Goal: Transaction & Acquisition: Purchase product/service

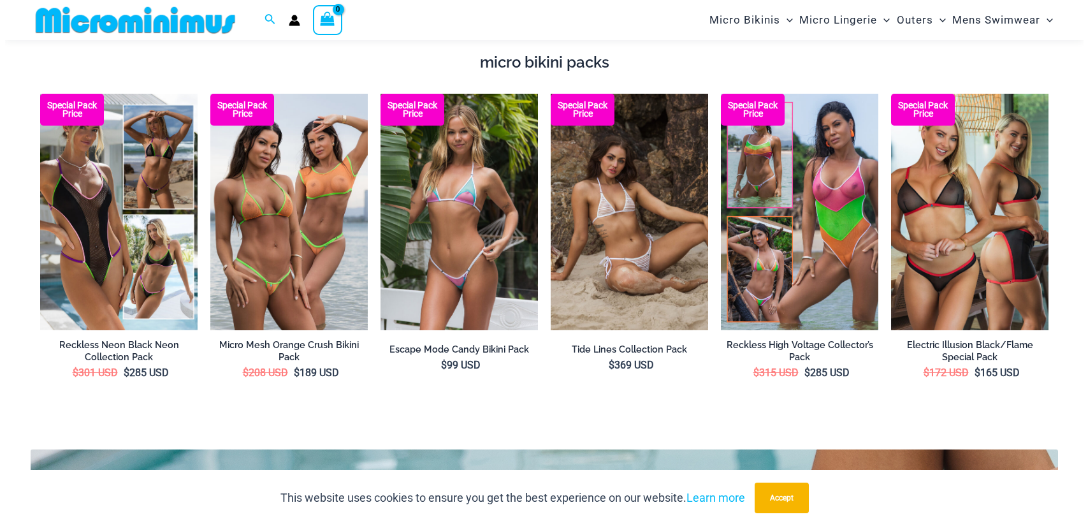
scroll to position [2290, 0]
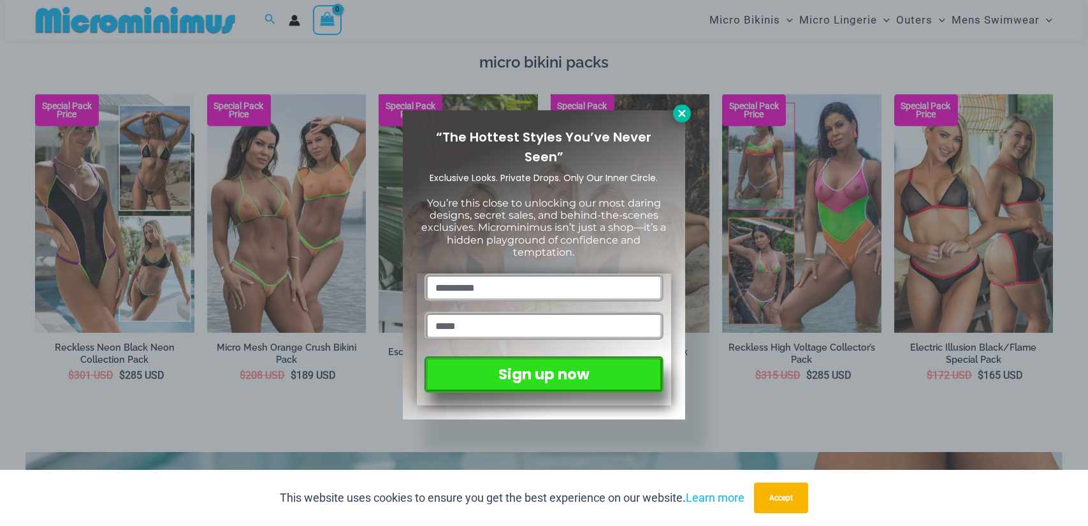
click at [677, 118] on icon at bounding box center [681, 113] width 11 height 11
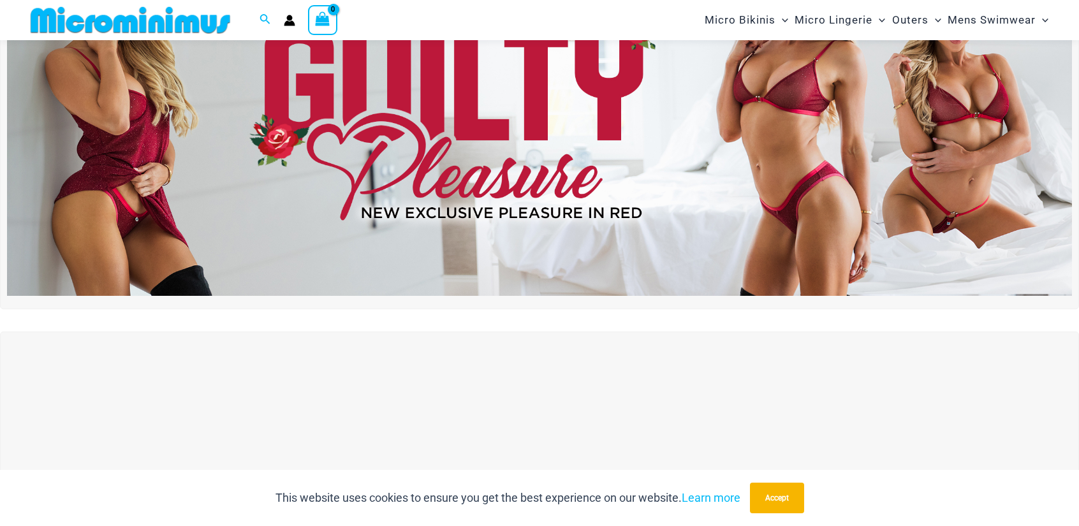
scroll to position [0, 0]
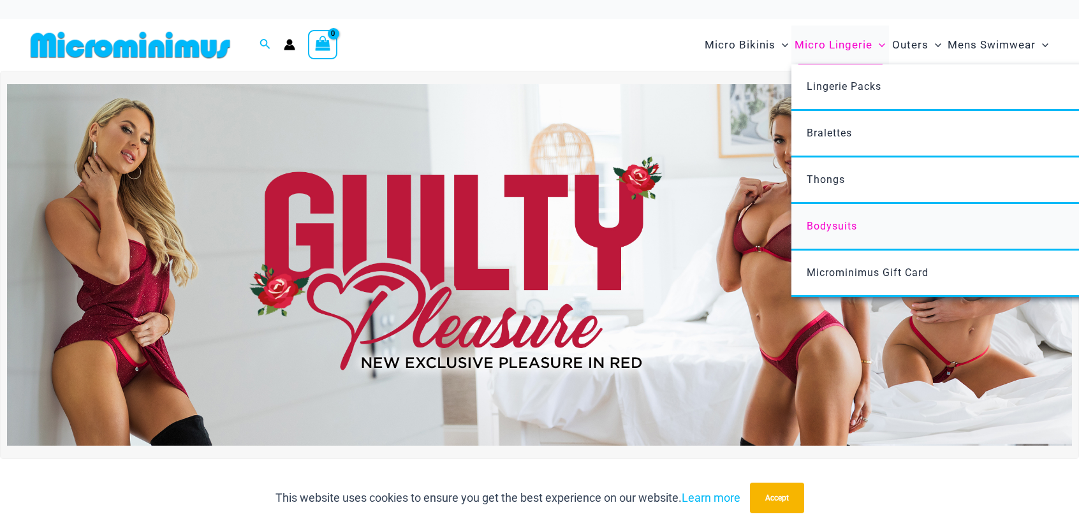
click at [854, 233] on link "Bodysuits" at bounding box center [980, 227] width 379 height 47
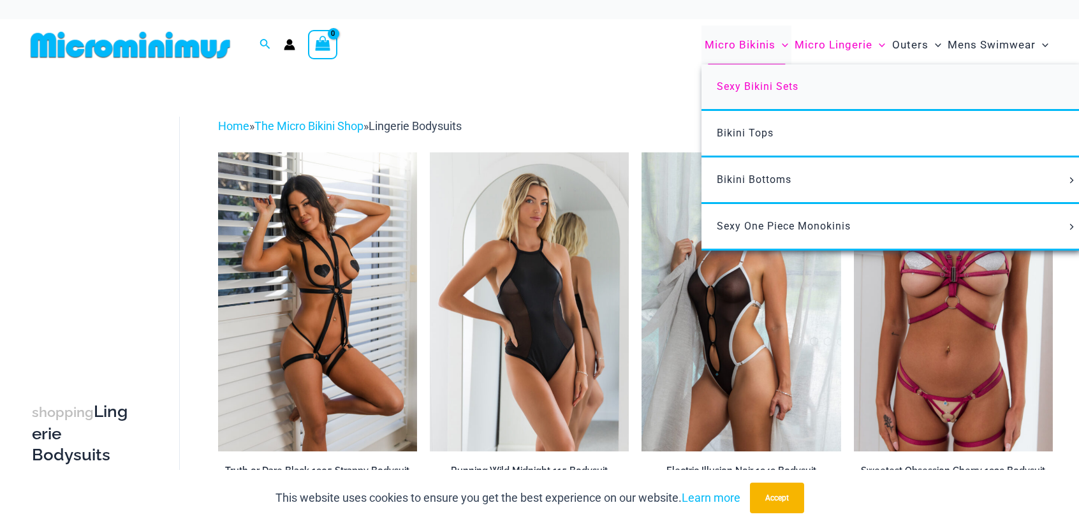
click at [776, 90] on span "Sexy Bikini Sets" at bounding box center [758, 86] width 82 height 12
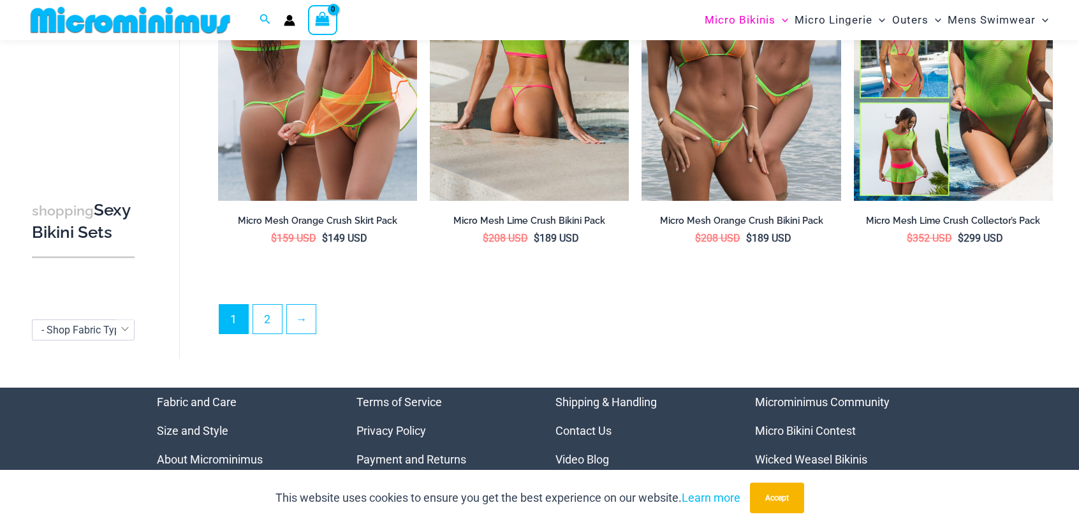
scroll to position [2971, 0]
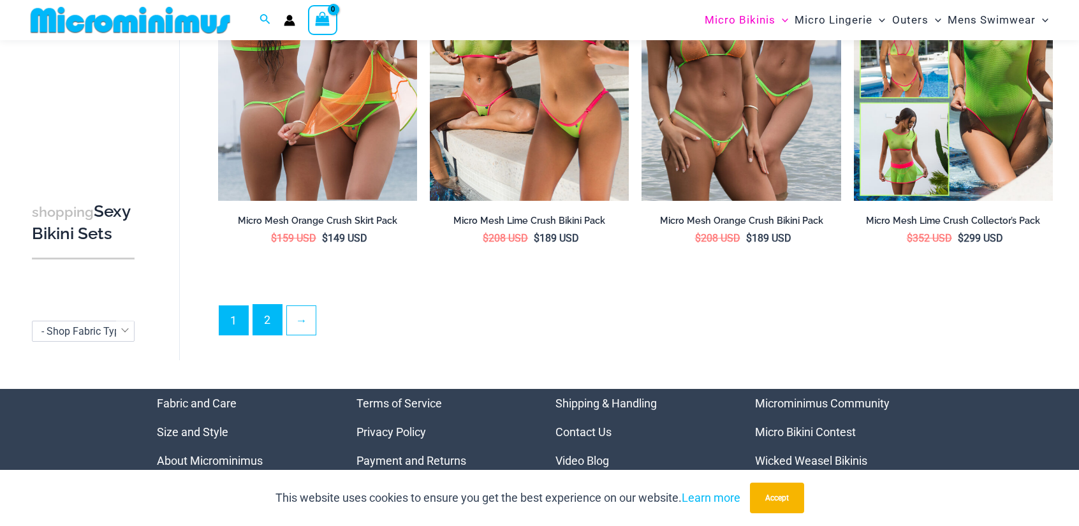
click at [265, 319] on link "2" at bounding box center [267, 320] width 29 height 30
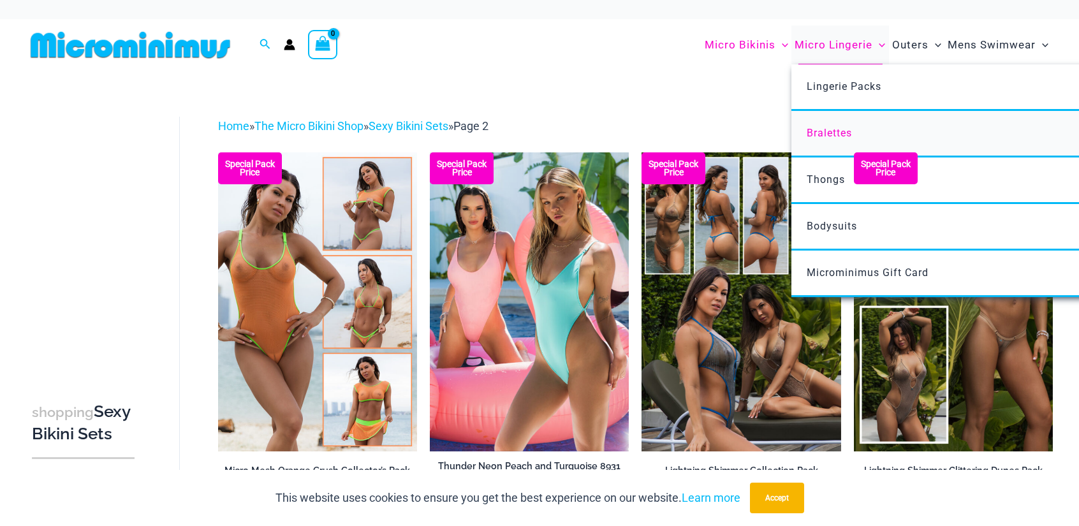
click at [834, 136] on span "Bralettes" at bounding box center [828, 133] width 45 height 12
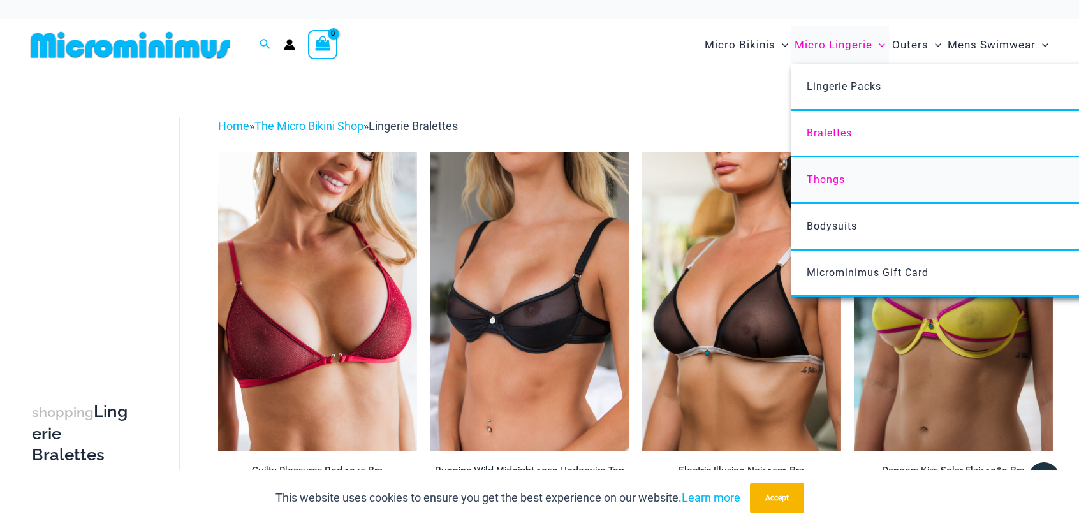
click at [825, 180] on span "Thongs" at bounding box center [825, 179] width 38 height 12
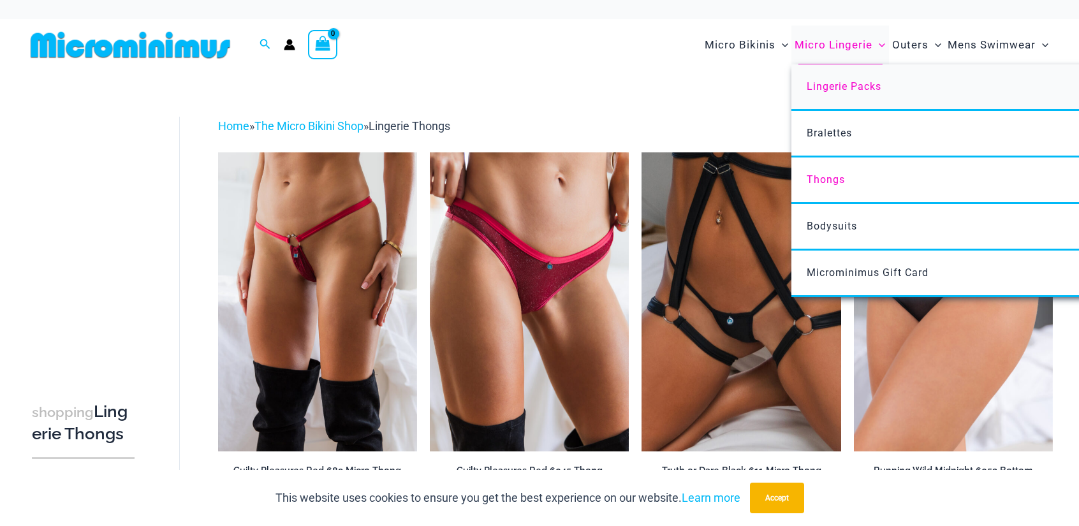
click at [841, 88] on span "Lingerie Packs" at bounding box center [843, 86] width 75 height 12
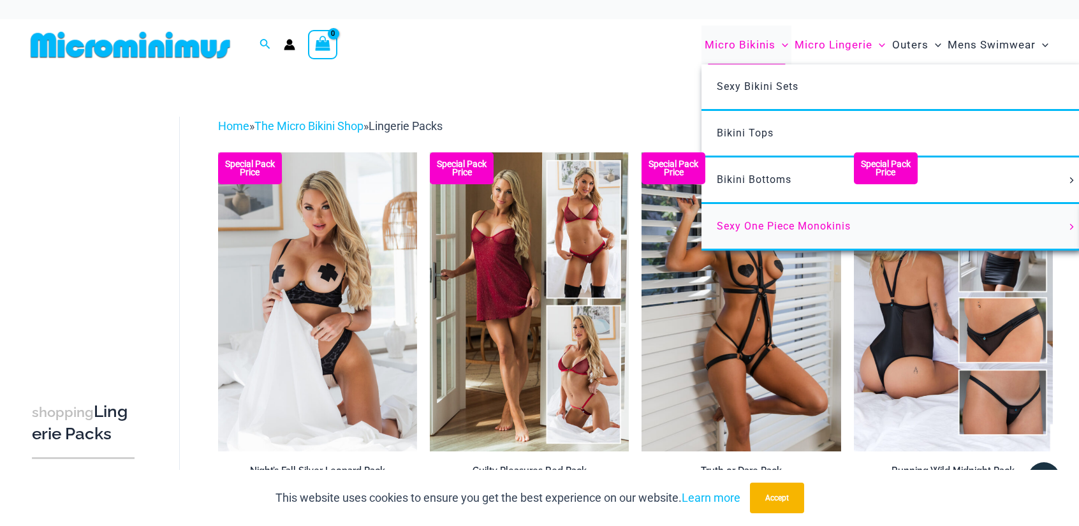
click at [769, 217] on link "Sexy One Piece Monokinis" at bounding box center [890, 227] width 379 height 47
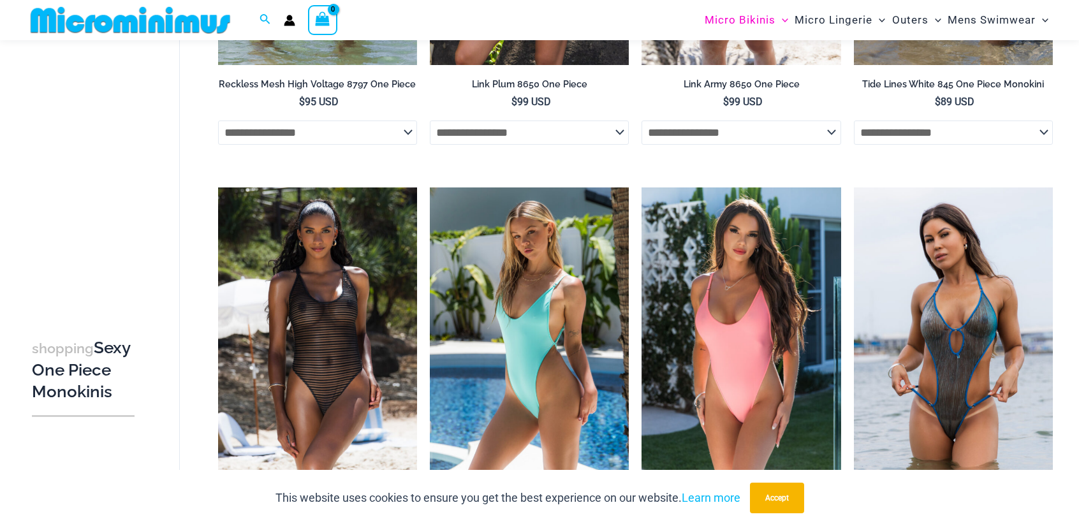
scroll to position [1663, 0]
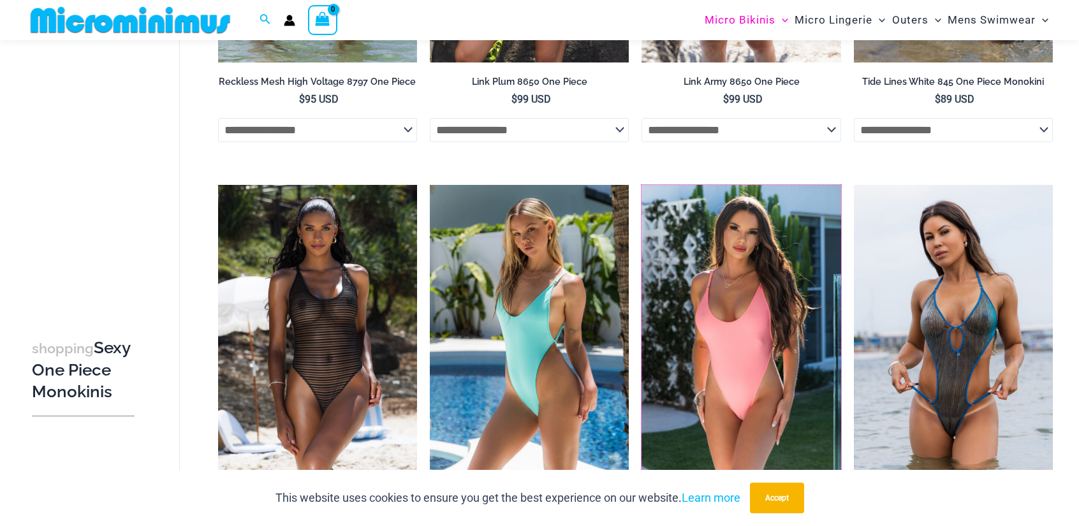
click at [641, 185] on img at bounding box center [641, 185] width 0 height 0
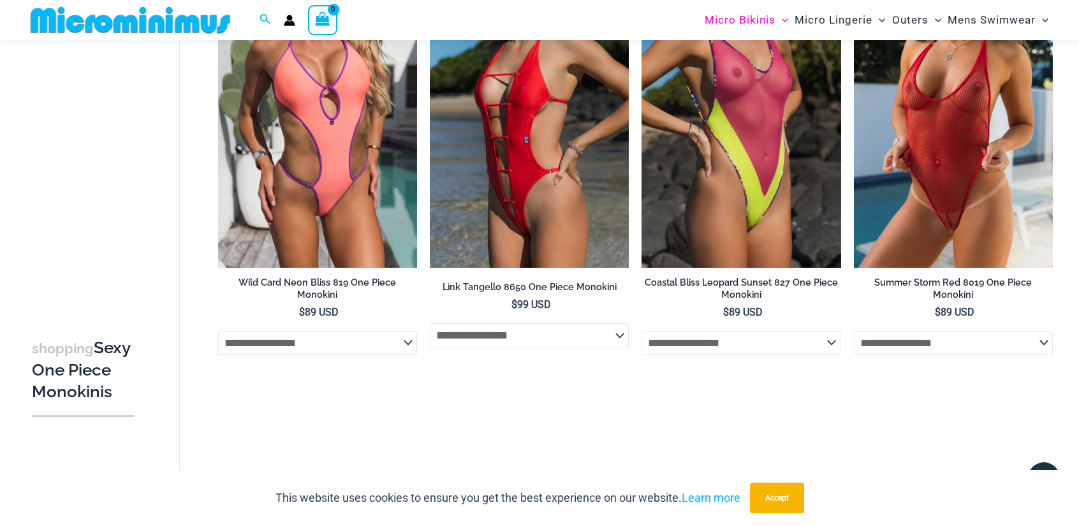
scroll to position [0, 0]
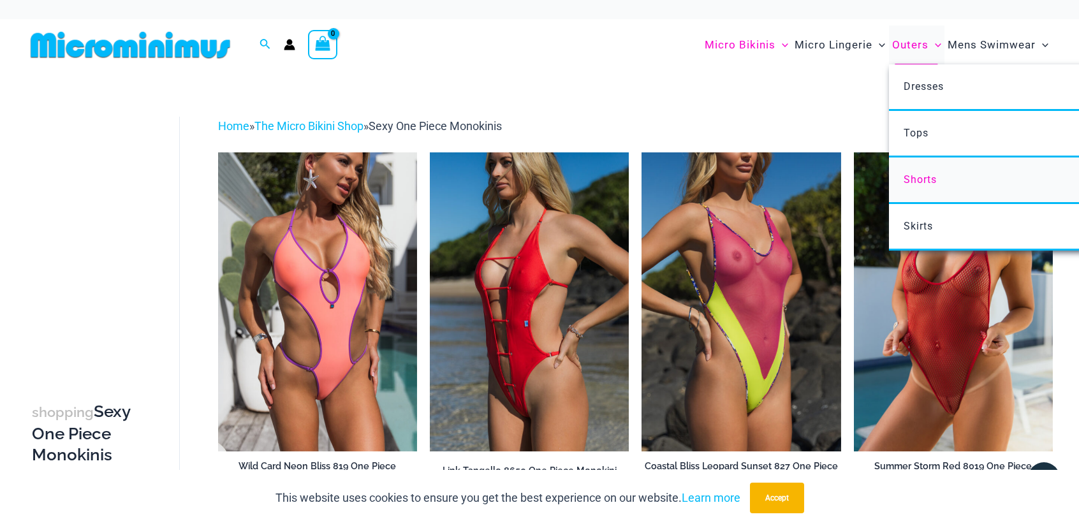
click at [924, 180] on span "Shorts" at bounding box center [919, 179] width 33 height 12
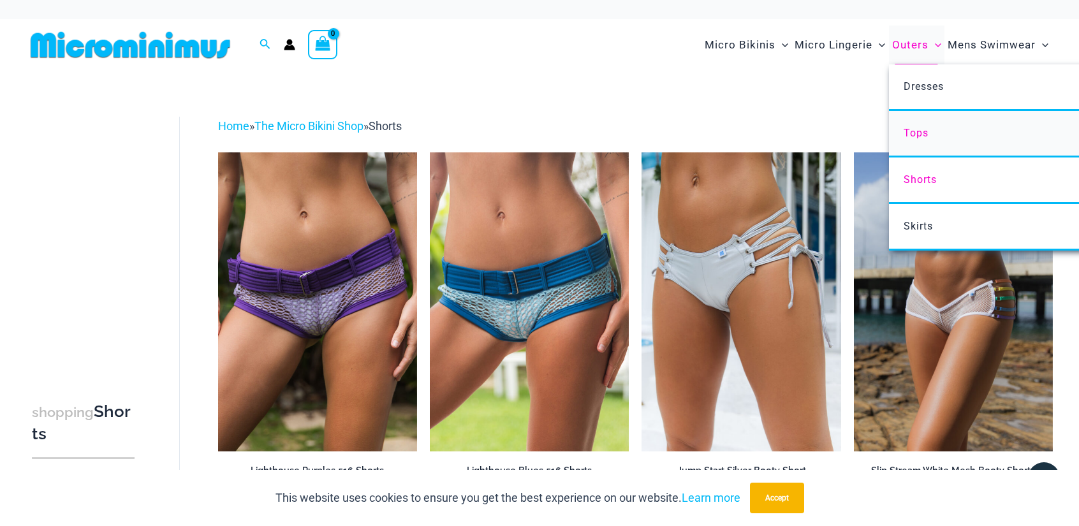
click at [920, 136] on span "Tops" at bounding box center [915, 133] width 25 height 12
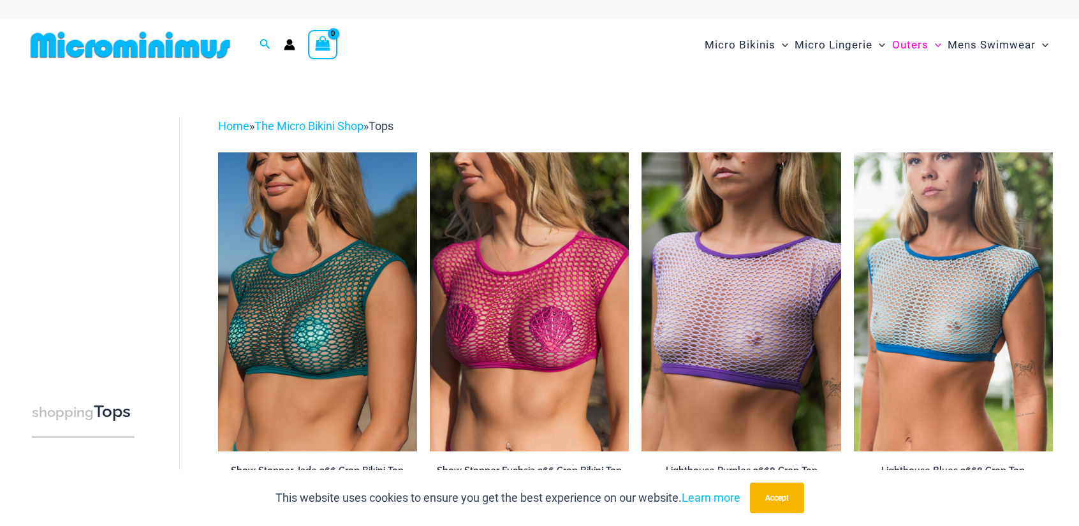
click at [137, 52] on img at bounding box center [130, 45] width 210 height 29
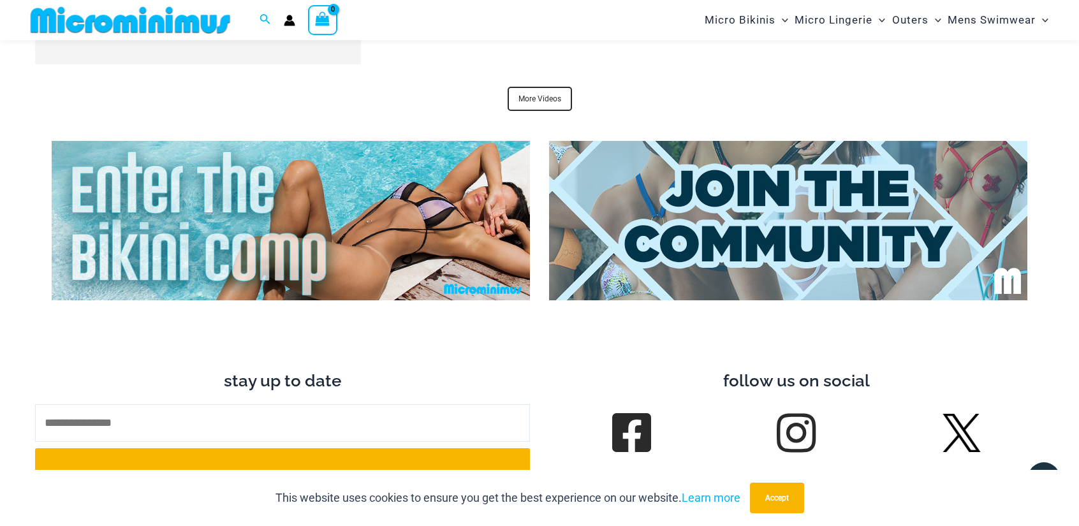
scroll to position [5146, 0]
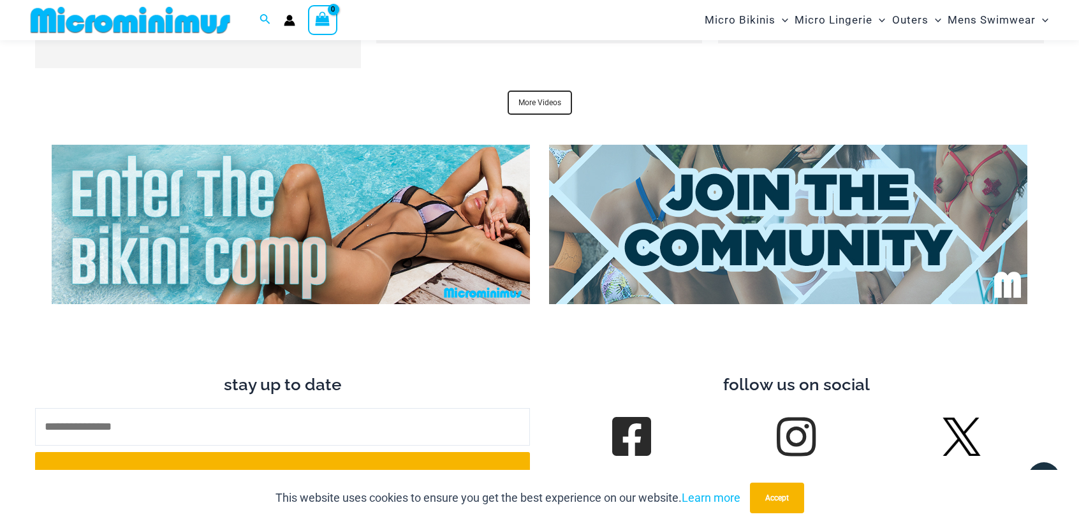
click at [506, 208] on img at bounding box center [291, 224] width 478 height 159
